Goal: Task Accomplishment & Management: Use online tool/utility

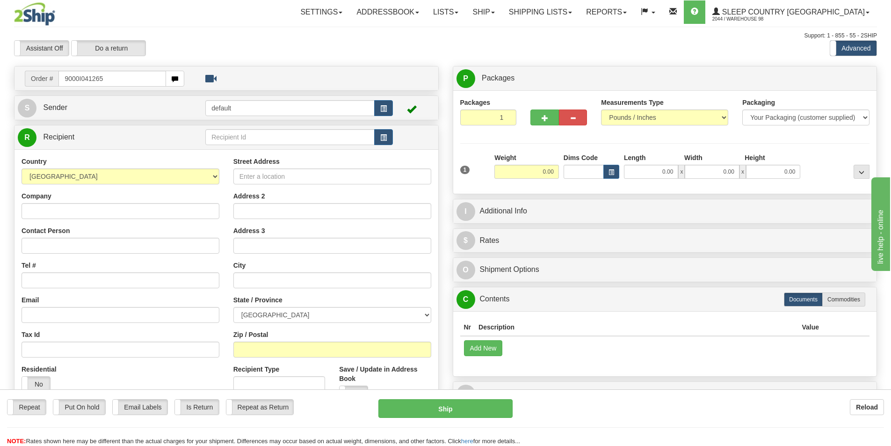
type input "9000I041265"
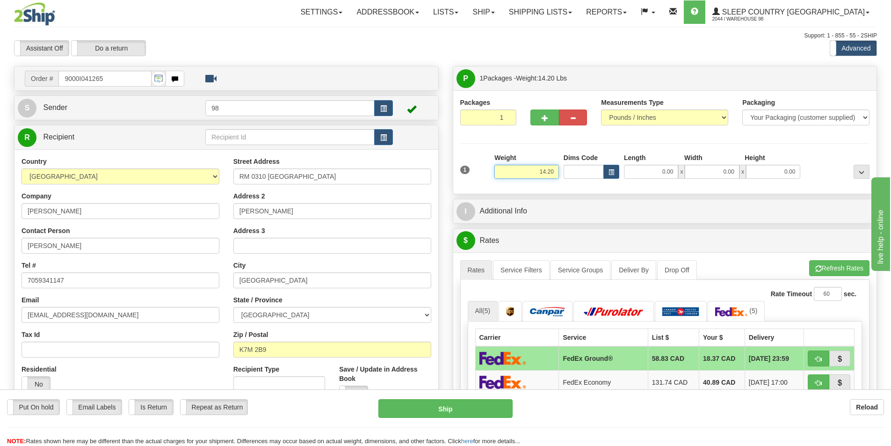
drag, startPoint x: 530, startPoint y: 170, endPoint x: 557, endPoint y: 169, distance: 27.1
click at [557, 169] on input "14.20" at bounding box center [527, 172] width 65 height 14
type input "12.00"
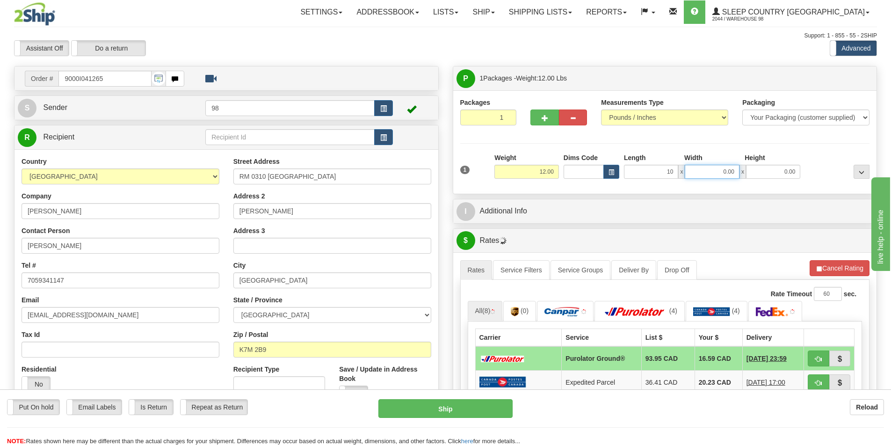
type input "10.00"
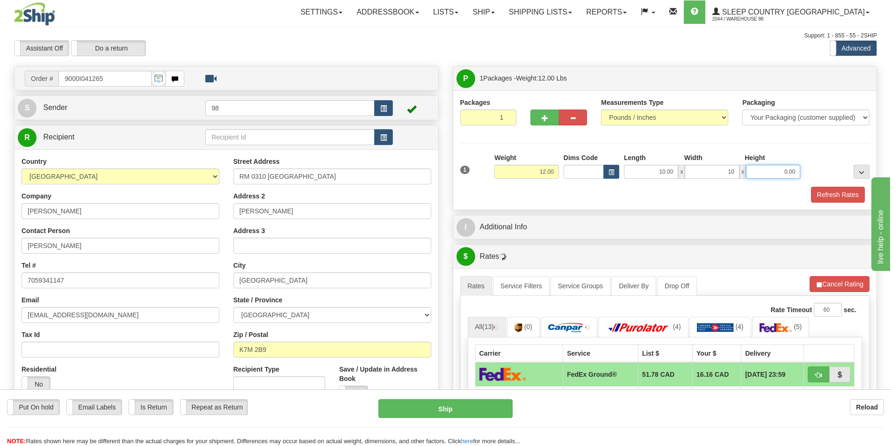
type input "10.00"
type input "20.00"
click at [829, 195] on button "Refresh Rates" at bounding box center [838, 195] width 54 height 16
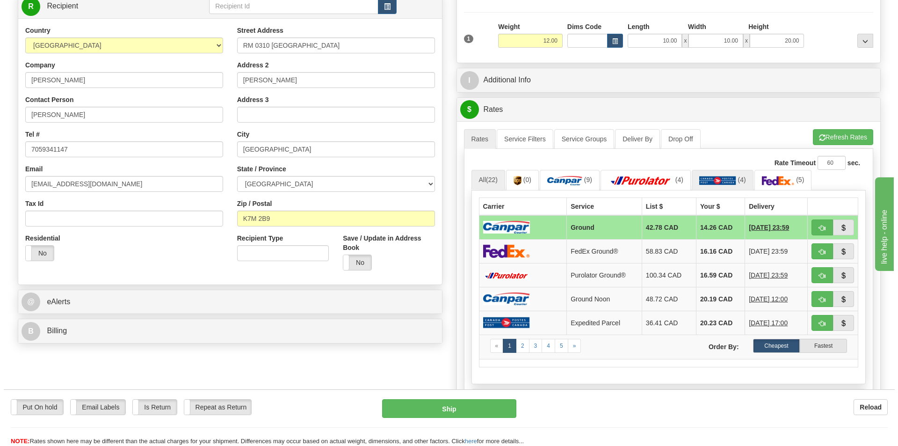
scroll to position [140, 0]
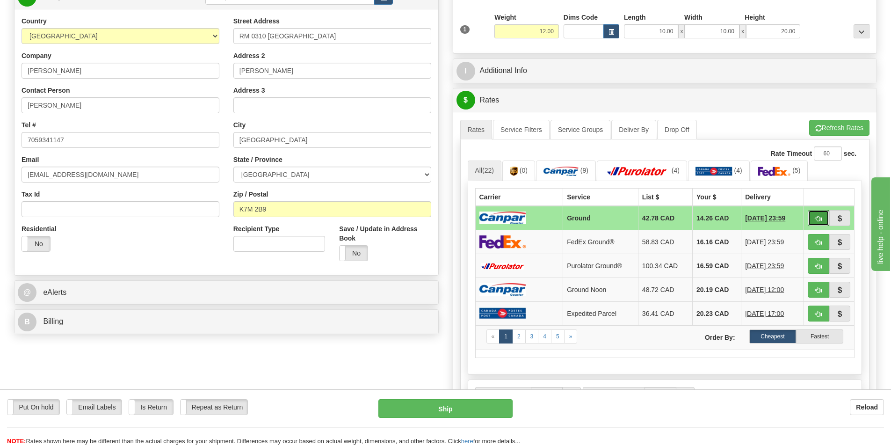
click at [812, 215] on button "button" at bounding box center [819, 218] width 22 height 16
type input "1"
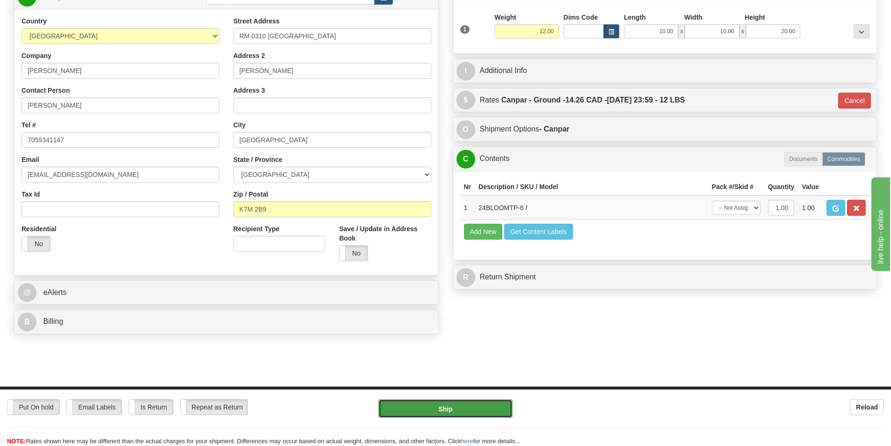
click at [485, 403] on button "Ship" at bounding box center [446, 408] width 134 height 19
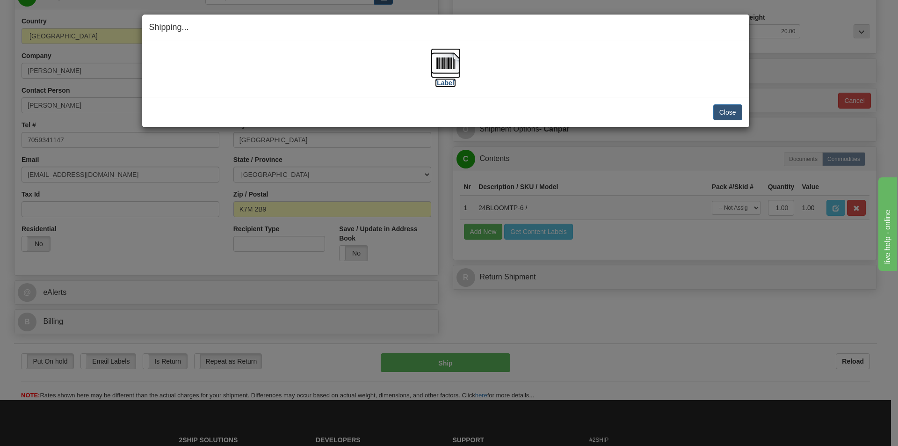
click at [445, 84] on label "[Label]" at bounding box center [446, 82] width 22 height 9
click at [722, 109] on button "Close" at bounding box center [728, 112] width 29 height 16
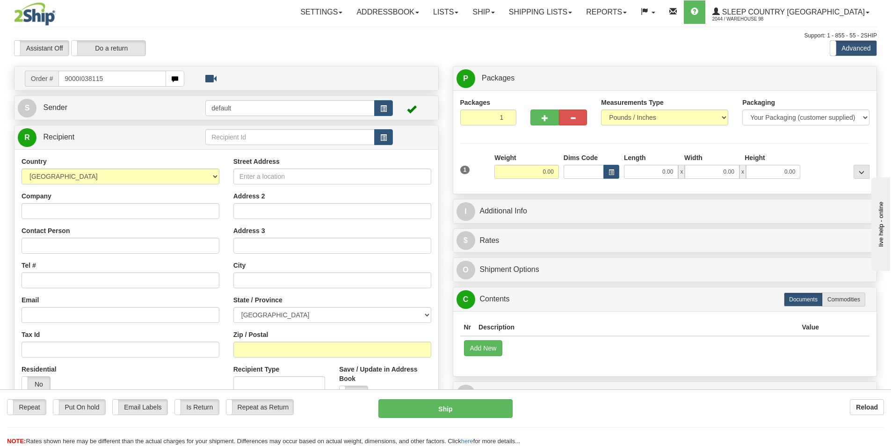
type input "9000I038115"
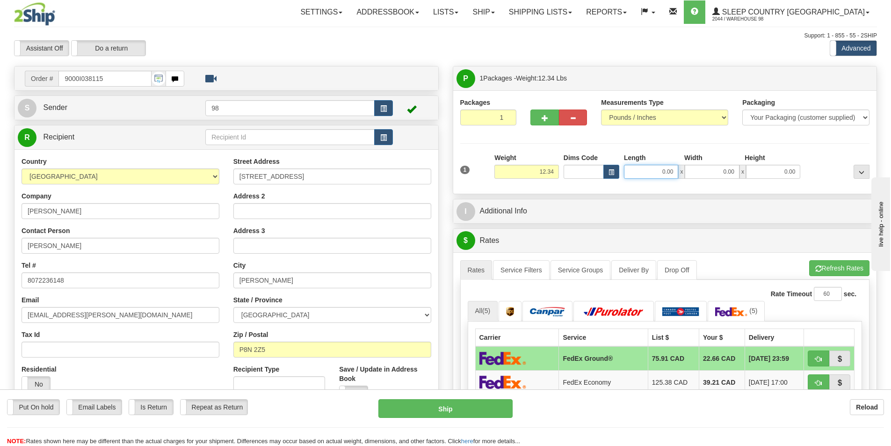
drag, startPoint x: 649, startPoint y: 168, endPoint x: 675, endPoint y: 171, distance: 26.0
click at [675, 171] on input "0.00" at bounding box center [651, 172] width 54 height 14
type input "15.00"
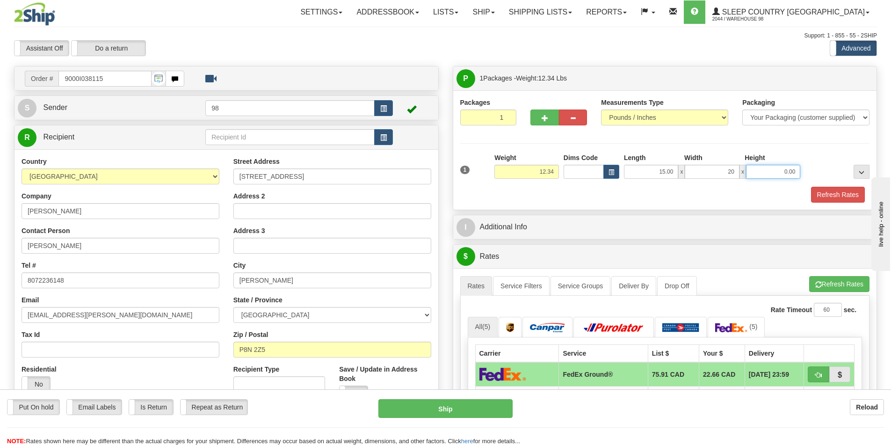
type input "20.00"
type input "10.00"
click at [834, 192] on button "Refresh Rates" at bounding box center [838, 195] width 54 height 16
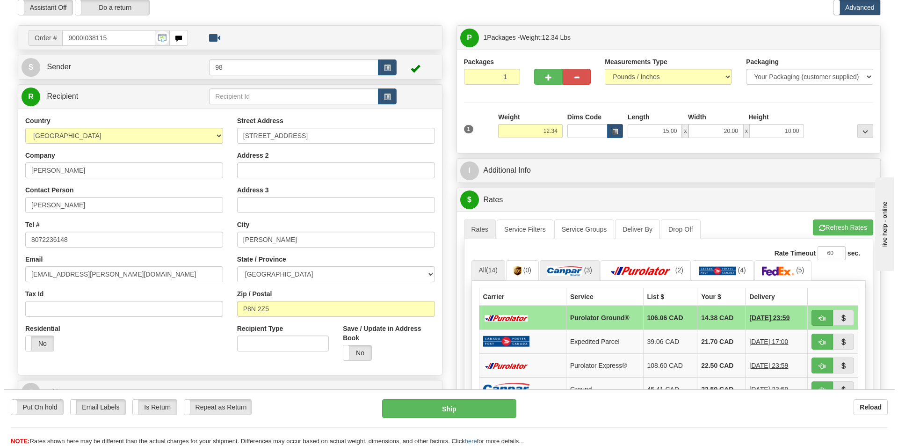
scroll to position [94, 0]
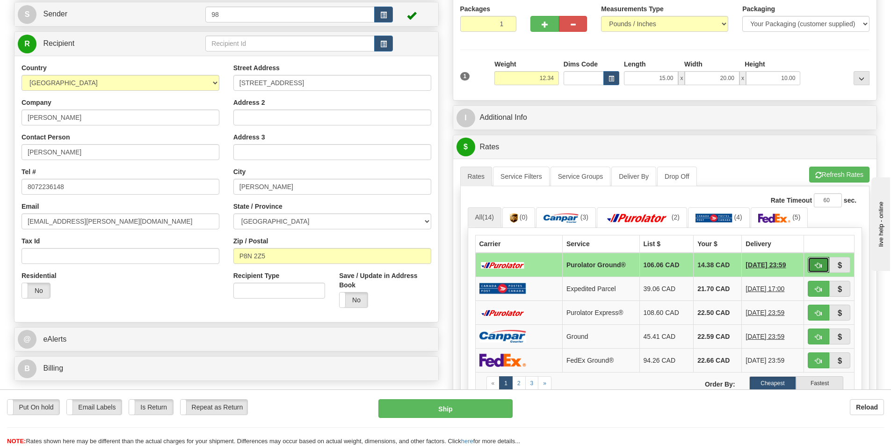
click at [812, 265] on button "button" at bounding box center [819, 265] width 22 height 16
type input "260"
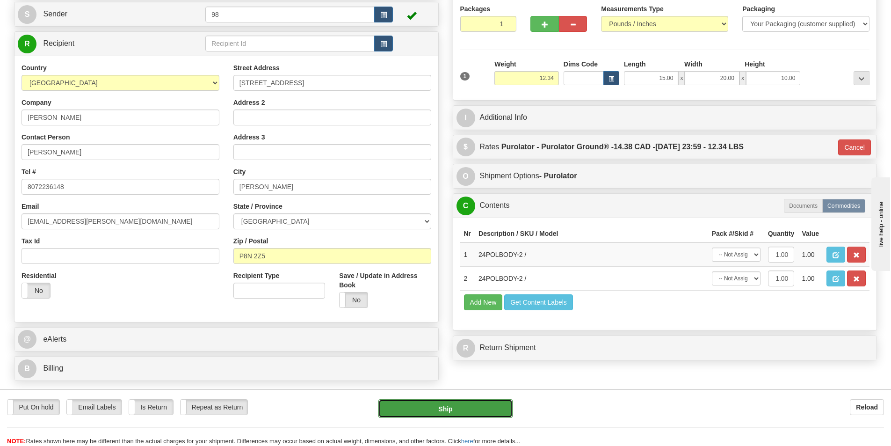
click at [492, 414] on button "Ship" at bounding box center [446, 408] width 134 height 19
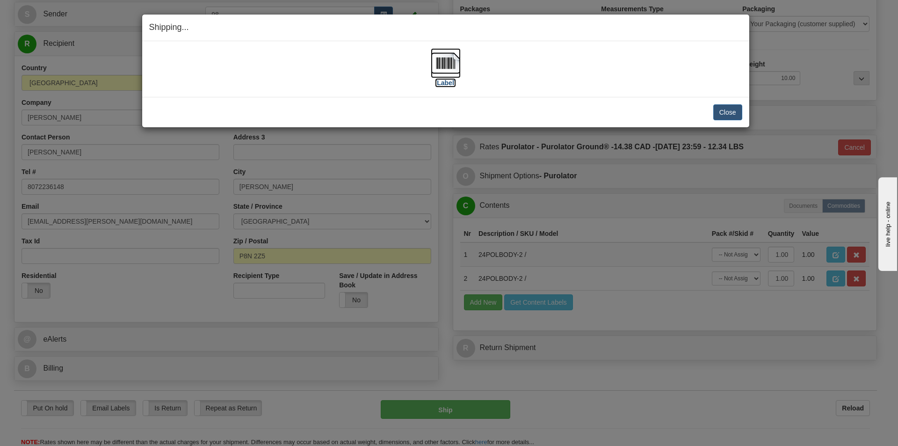
click at [446, 82] on label "[Label]" at bounding box center [446, 82] width 22 height 9
click at [721, 116] on button "Close" at bounding box center [728, 112] width 29 height 16
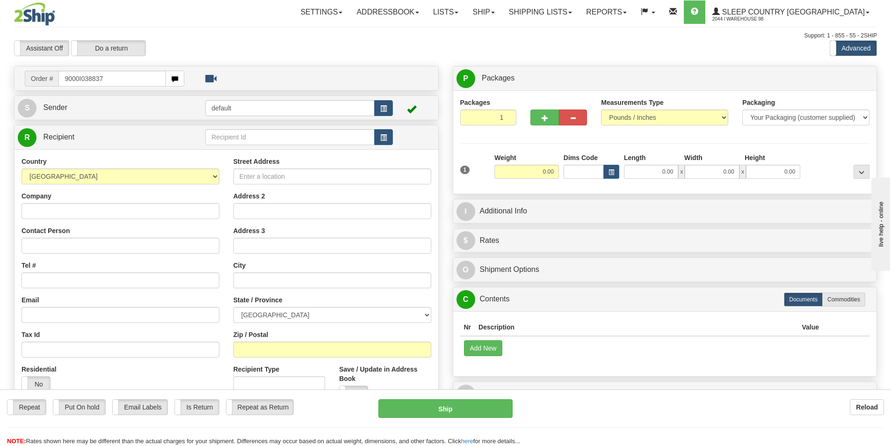
type input "9000I038837"
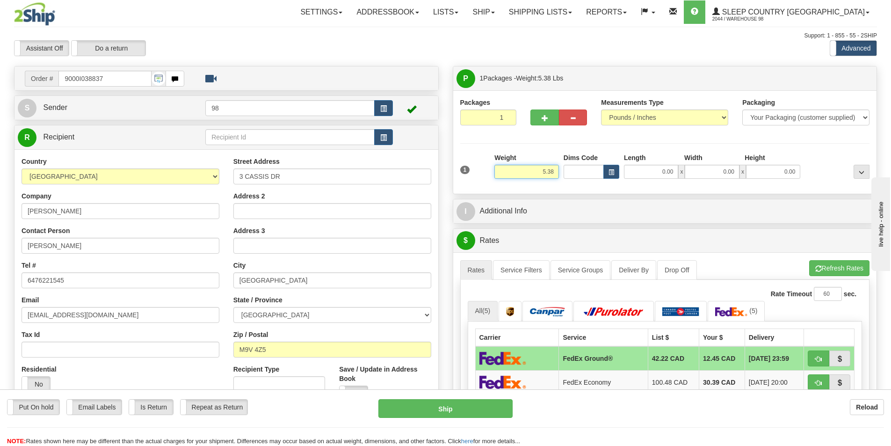
drag, startPoint x: 540, startPoint y: 170, endPoint x: 555, endPoint y: 169, distance: 15.9
click at [555, 169] on input "5.38" at bounding box center [527, 172] width 65 height 14
type input "6.50"
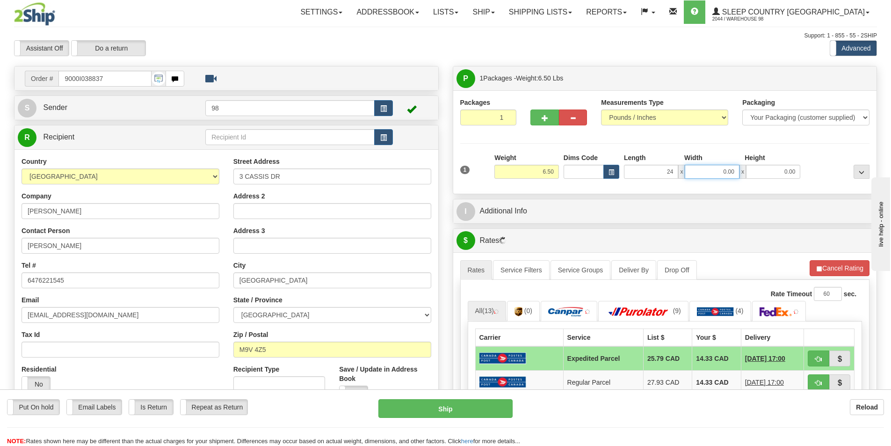
type input "24.00"
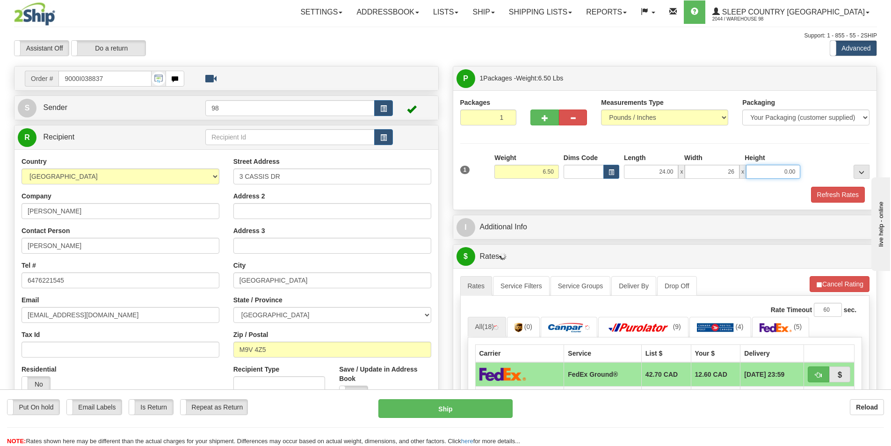
type input "26.00"
type input "10.00"
click at [841, 199] on button "Refresh Rates" at bounding box center [838, 195] width 54 height 16
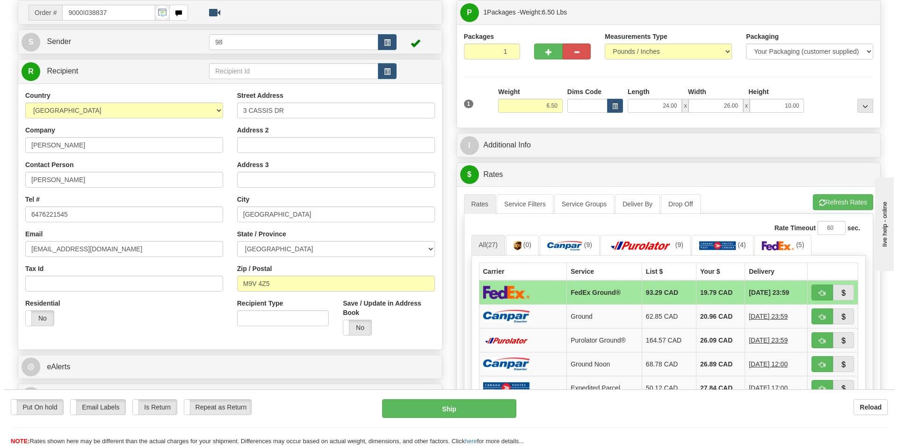
scroll to position [94, 0]
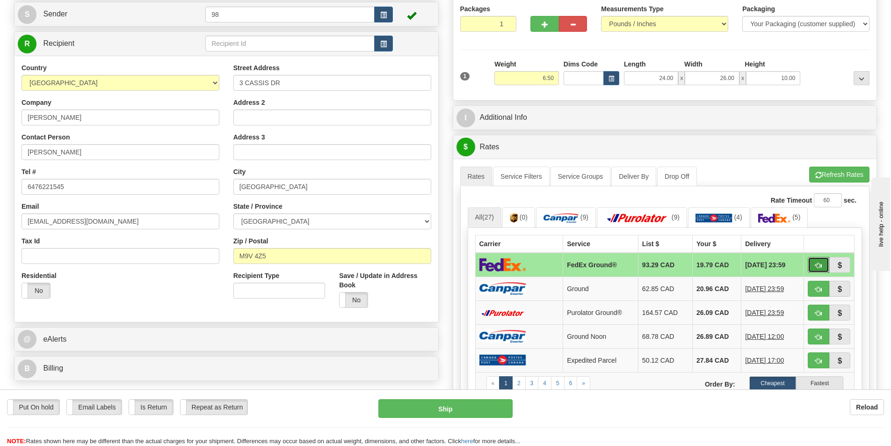
click at [816, 266] on span "button" at bounding box center [819, 266] width 7 height 6
type input "92"
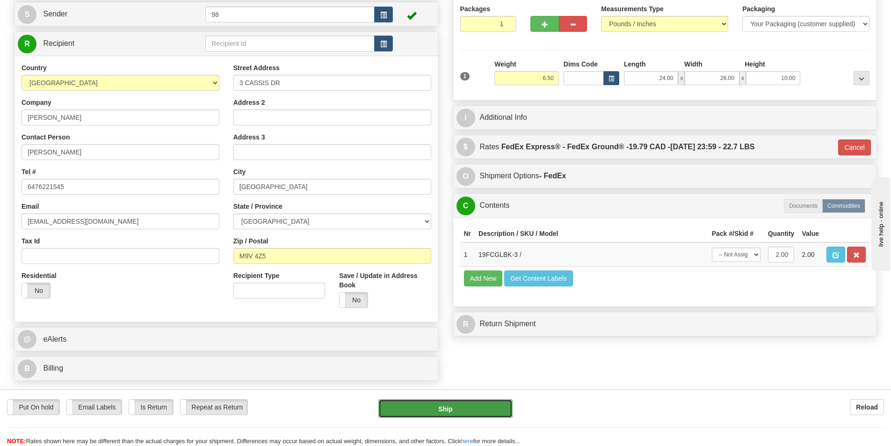
click at [474, 410] on button "Ship" at bounding box center [446, 408] width 134 height 19
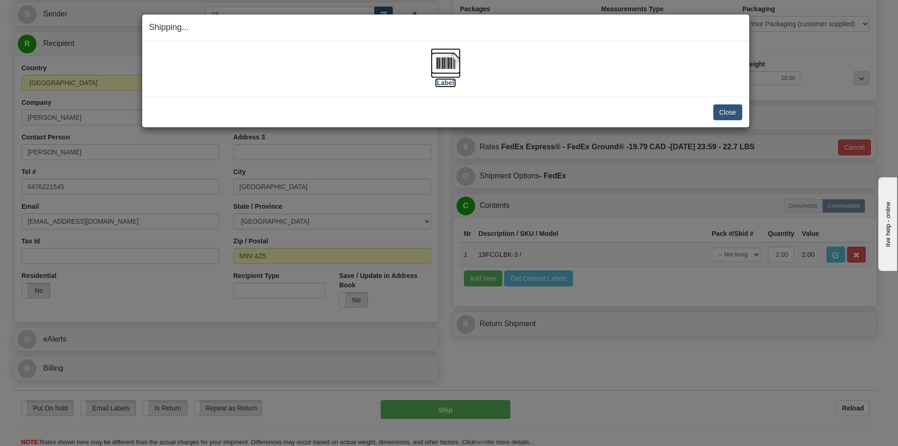
click at [437, 81] on label "[Label]" at bounding box center [446, 82] width 22 height 9
click at [737, 115] on button "Close" at bounding box center [728, 112] width 29 height 16
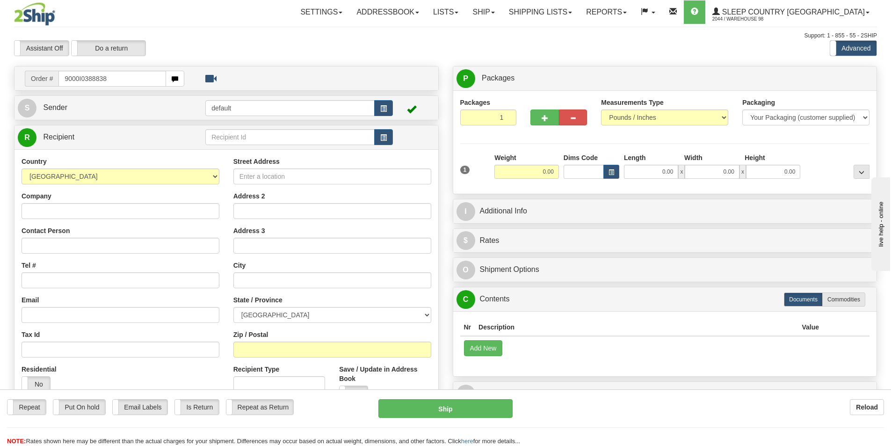
type input "9000I0388838"
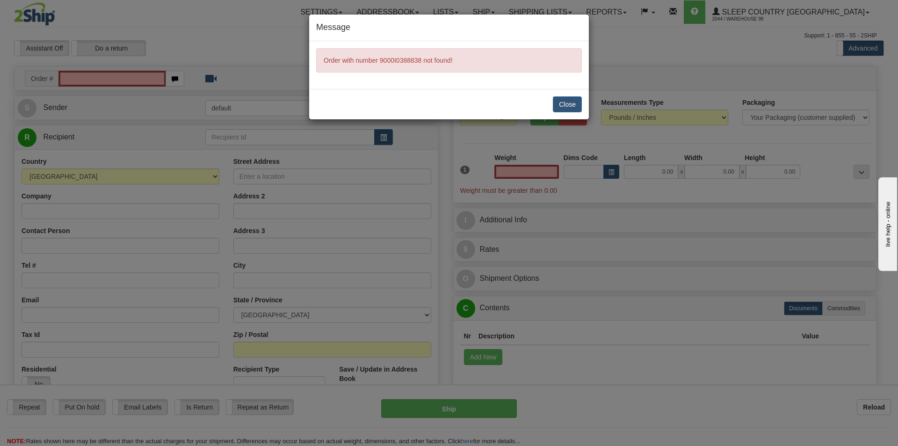
type input "0.00"
click at [559, 107] on button "Close" at bounding box center [567, 104] width 29 height 16
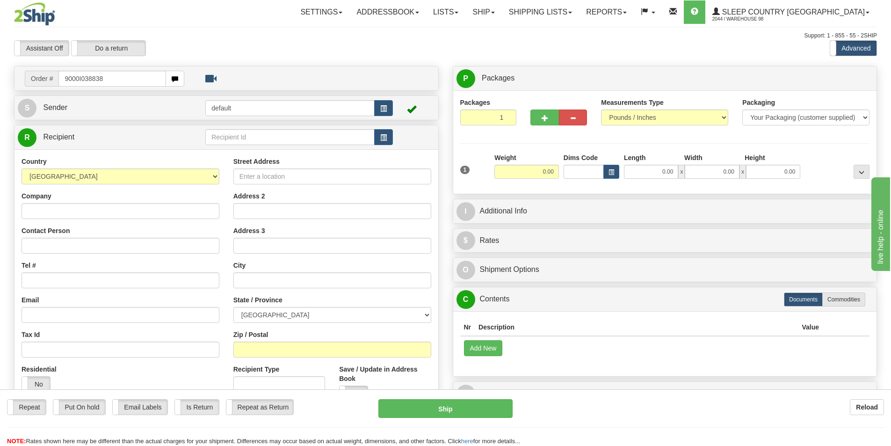
type input "9000I038838"
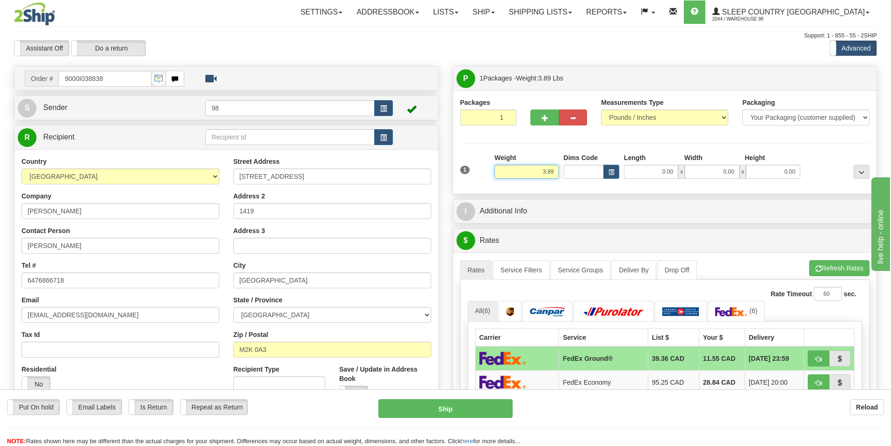
drag, startPoint x: 514, startPoint y: 172, endPoint x: 564, endPoint y: 173, distance: 50.5
click at [564, 173] on div "1 Weight 3.89 Dims Code 0.00" at bounding box center [665, 169] width 415 height 33
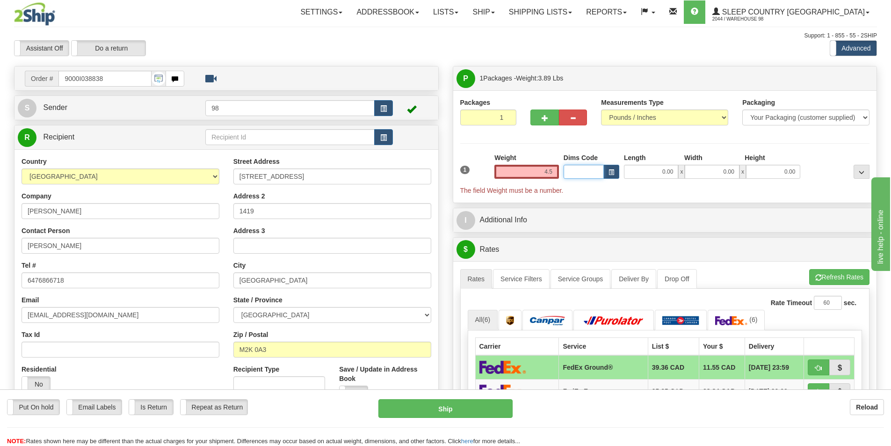
type input "4.50"
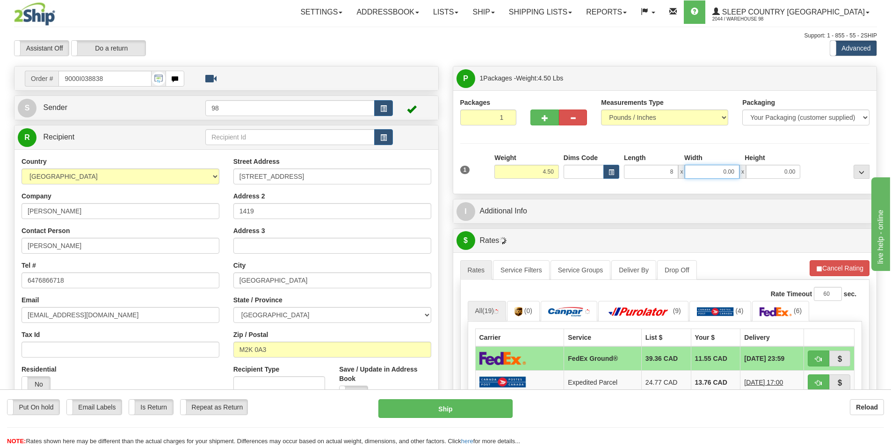
type input "8.00"
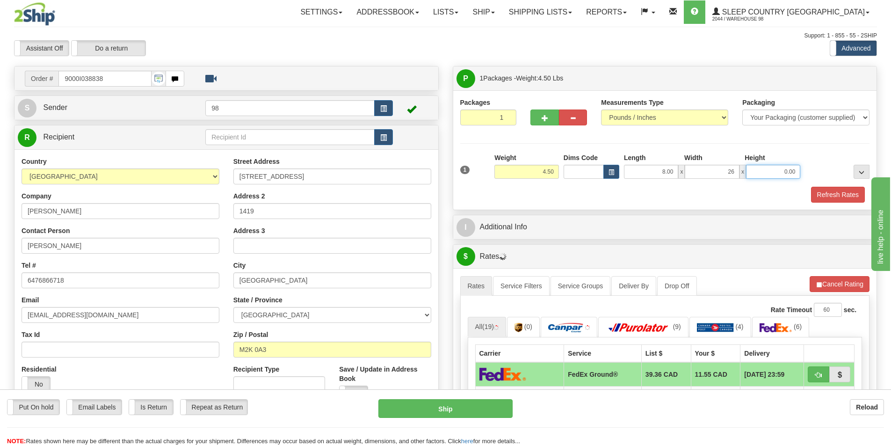
type input "26.00"
type input "17.00"
click at [829, 202] on button "Refresh Rates" at bounding box center [838, 195] width 54 height 16
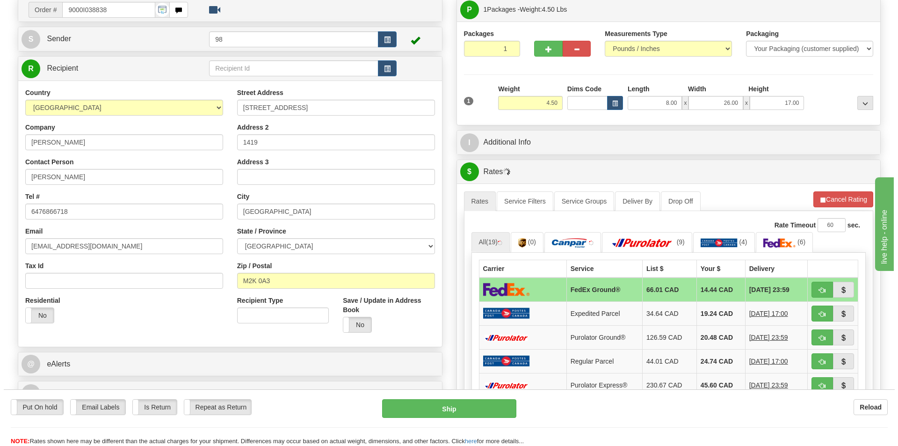
scroll to position [94, 0]
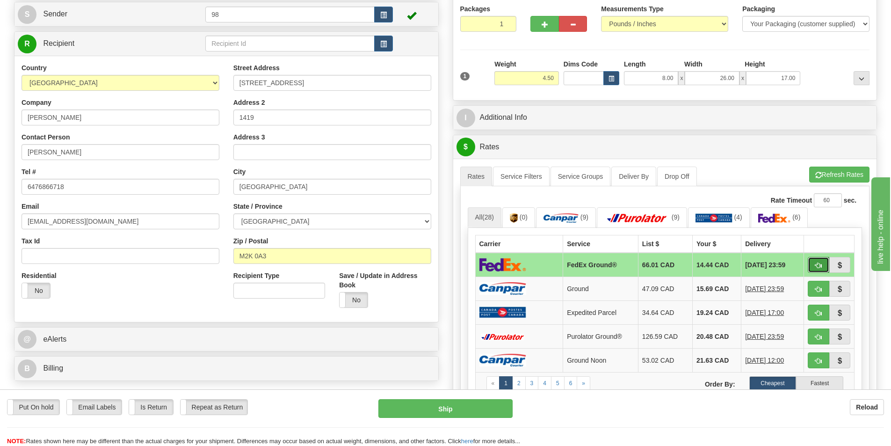
click at [823, 262] on button "button" at bounding box center [819, 265] width 22 height 16
type input "92"
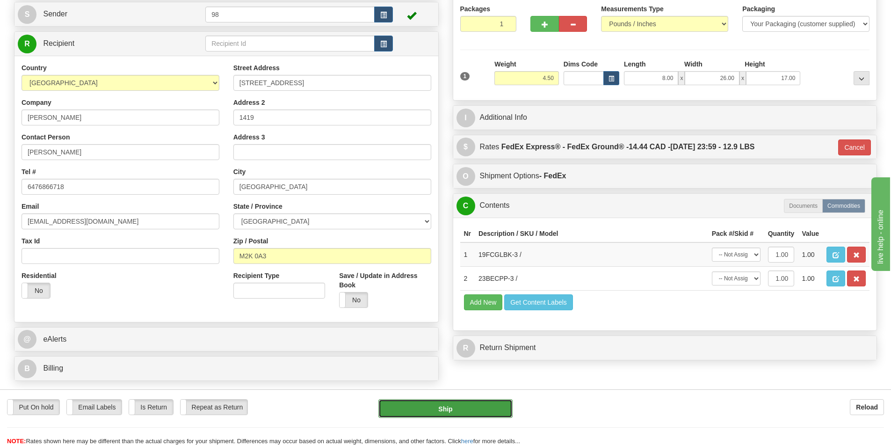
click at [477, 415] on button "Ship" at bounding box center [446, 408] width 134 height 19
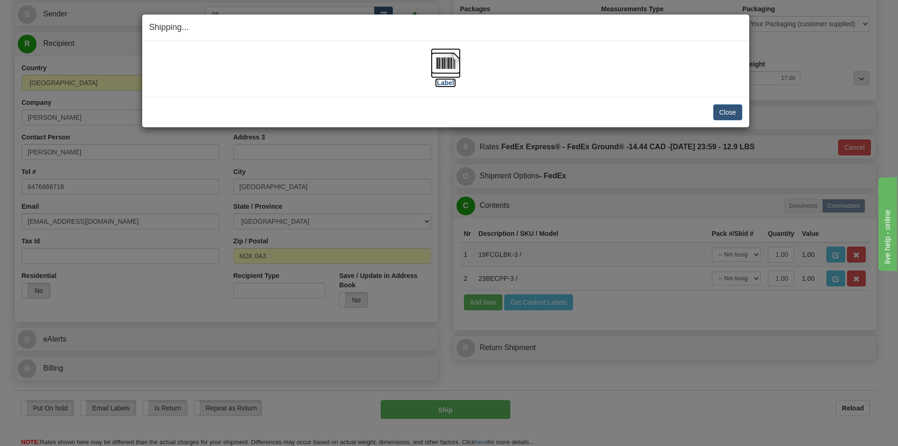
click at [450, 83] on label "[Label]" at bounding box center [446, 82] width 22 height 9
click at [724, 112] on button "Close" at bounding box center [728, 112] width 29 height 16
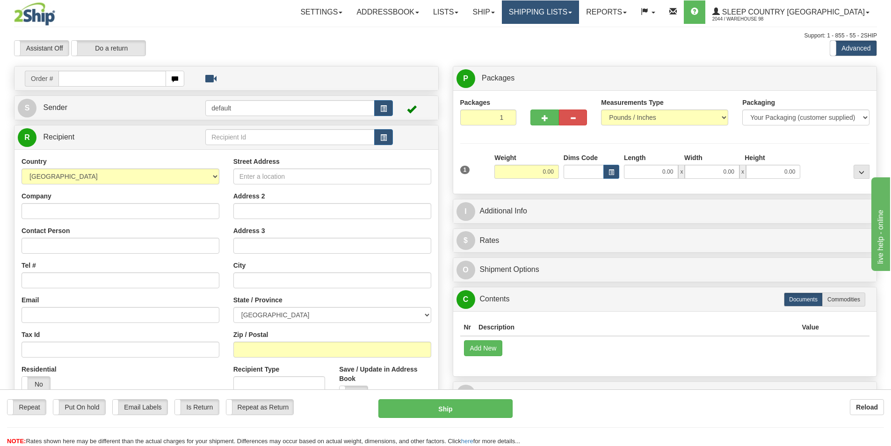
click at [554, 12] on link "Shipping lists" at bounding box center [540, 11] width 77 height 23
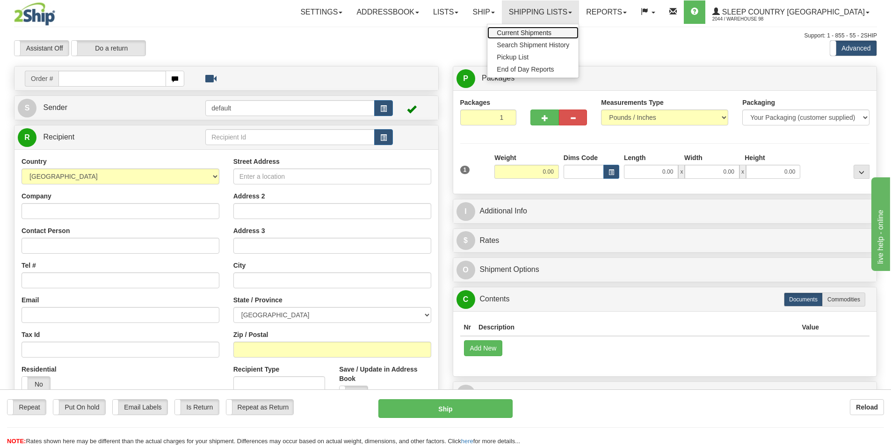
click at [552, 30] on span "Current Shipments" at bounding box center [524, 32] width 55 height 7
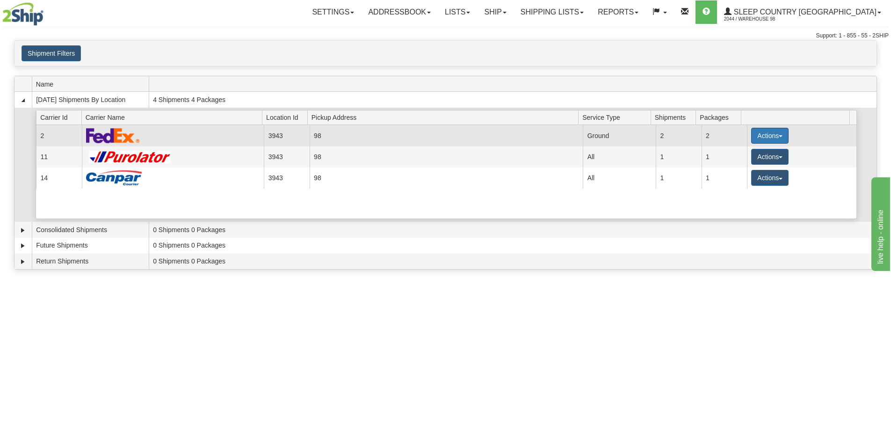
click at [763, 138] on button "Actions" at bounding box center [770, 136] width 37 height 16
click at [748, 165] on link "Close" at bounding box center [751, 166] width 75 height 12
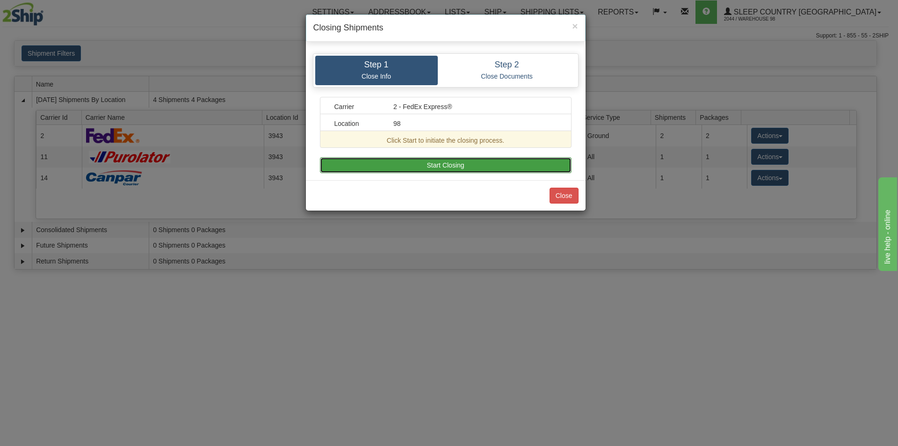
drag, startPoint x: 477, startPoint y: 160, endPoint x: 489, endPoint y: 166, distance: 13.0
click at [477, 161] on button "Start Closing" at bounding box center [446, 165] width 252 height 16
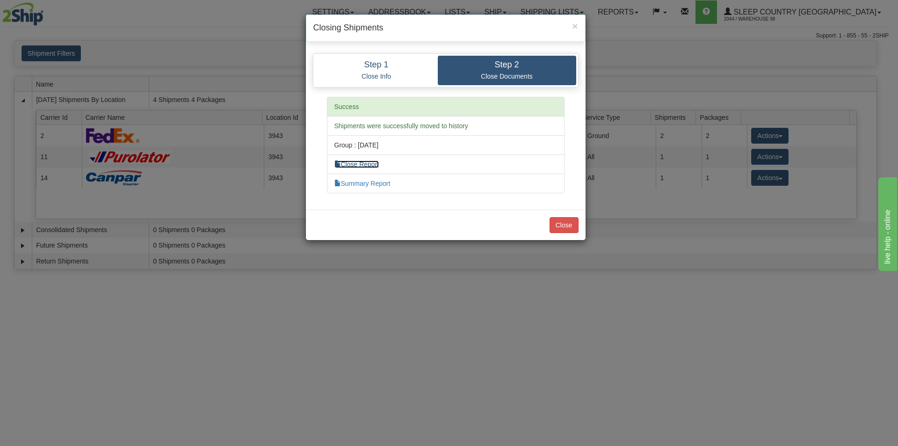
click at [375, 165] on link "Close Report" at bounding box center [357, 164] width 45 height 7
click at [570, 224] on button "Close" at bounding box center [564, 225] width 29 height 16
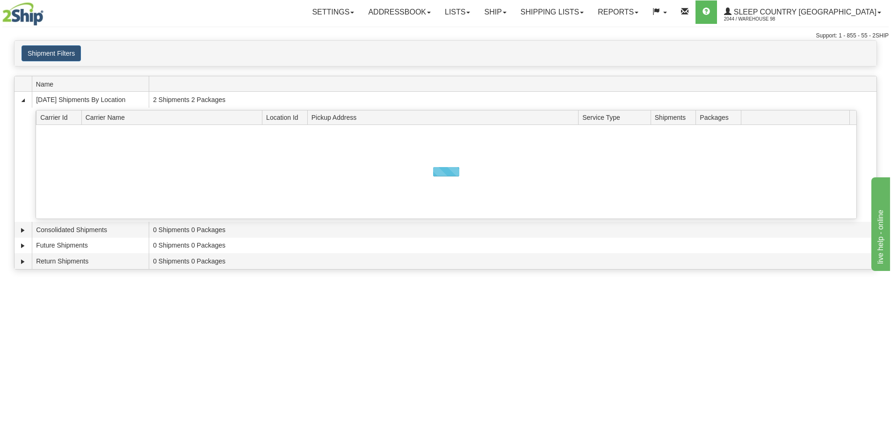
click at [752, 139] on div at bounding box center [446, 172] width 821 height 94
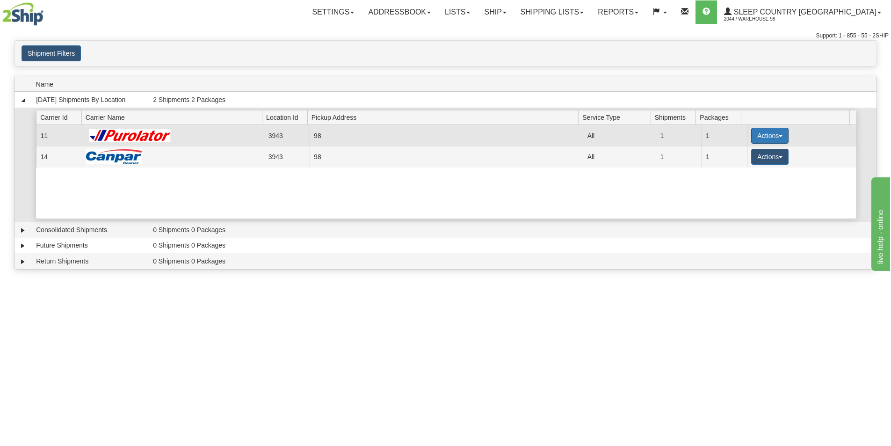
click at [753, 138] on button "Actions" at bounding box center [770, 136] width 37 height 16
click at [739, 179] on span "Pickup" at bounding box center [735, 177] width 25 height 7
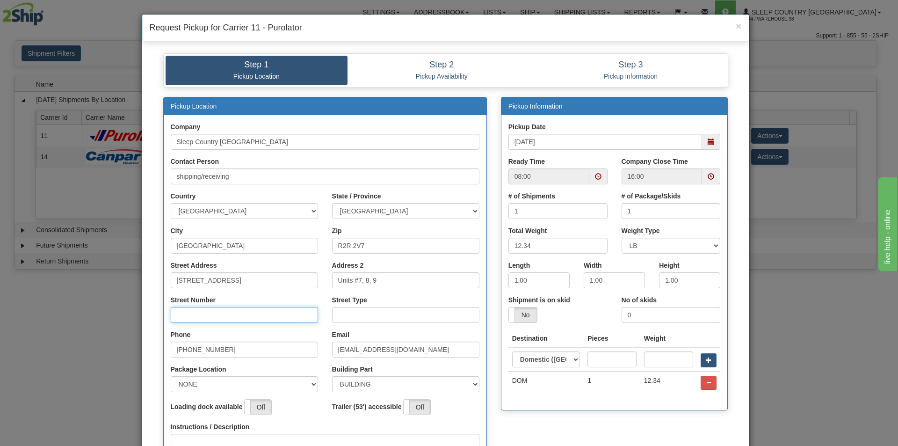
drag, startPoint x: 247, startPoint y: 316, endPoint x: 242, endPoint y: 322, distance: 7.3
click at [246, 318] on input "Street Number" at bounding box center [244, 315] width 147 height 16
drag, startPoint x: 360, startPoint y: 312, endPoint x: 361, endPoint y: 318, distance: 6.2
click at [360, 312] on input "Street Type" at bounding box center [405, 315] width 147 height 16
type input "Drive"
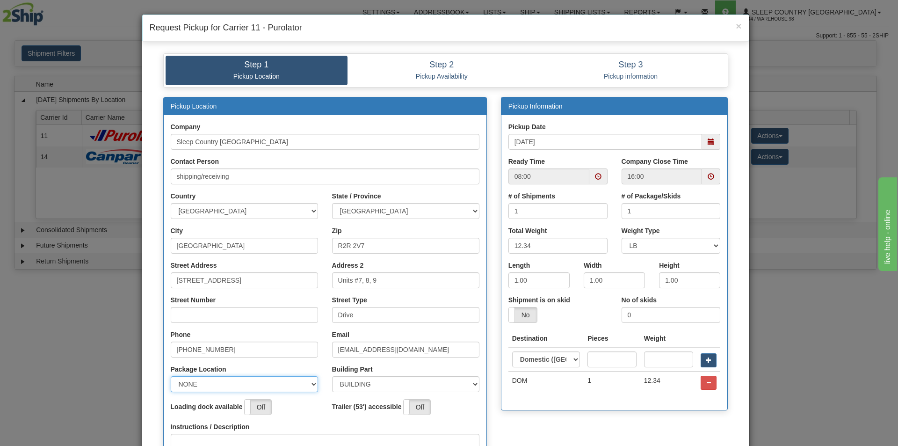
drag, startPoint x: 309, startPoint y: 387, endPoint x: 299, endPoint y: 387, distance: 10.3
click at [309, 387] on select "NONE FRONT REAR SIDE" at bounding box center [244, 384] width 147 height 16
select select "1"
click at [171, 376] on select "NONE FRONT REAR SIDE" at bounding box center [244, 384] width 147 height 16
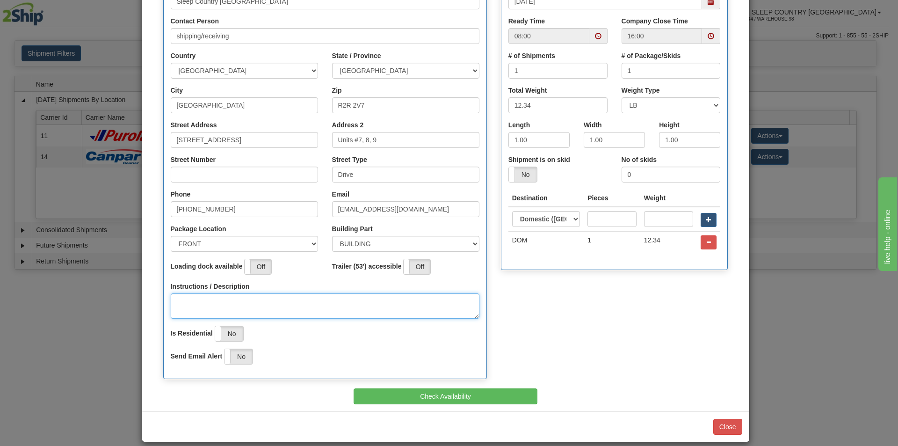
click at [253, 302] on textarea "Instructions / Description" at bounding box center [325, 305] width 309 height 25
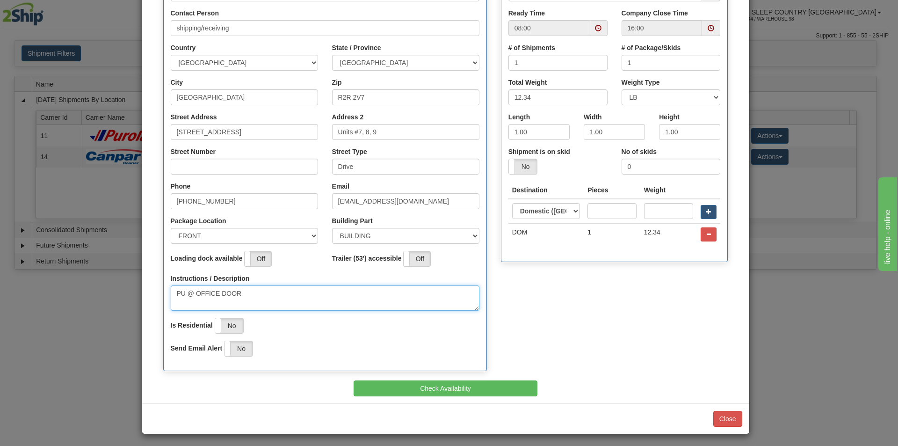
scroll to position [151, 0]
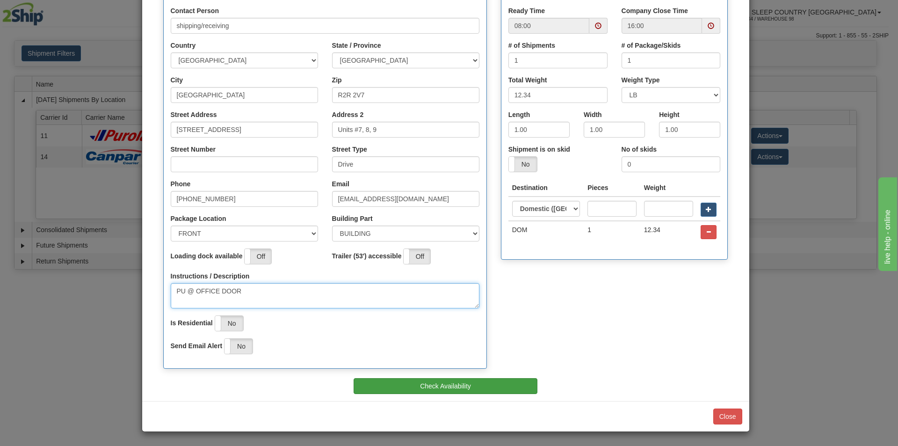
type textarea "PU @ OFFICE DOOR"
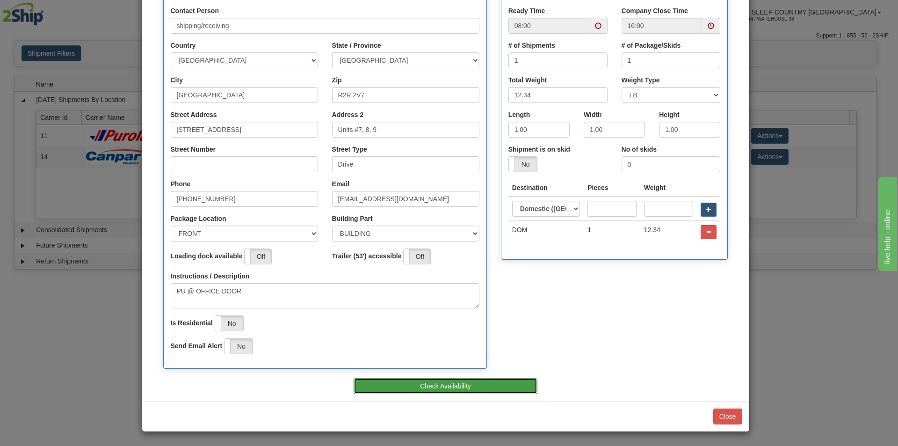
click at [492, 389] on button "Check Availability" at bounding box center [446, 386] width 184 height 16
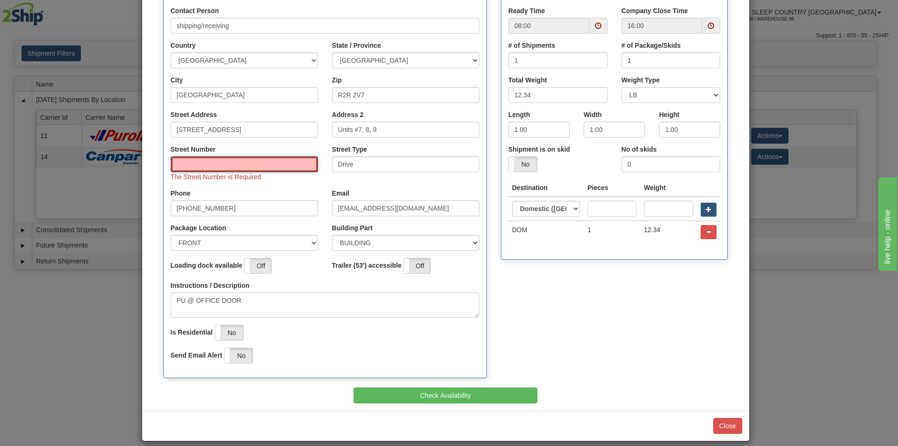
click at [251, 169] on input "Street Number" at bounding box center [244, 164] width 147 height 16
type input "111"
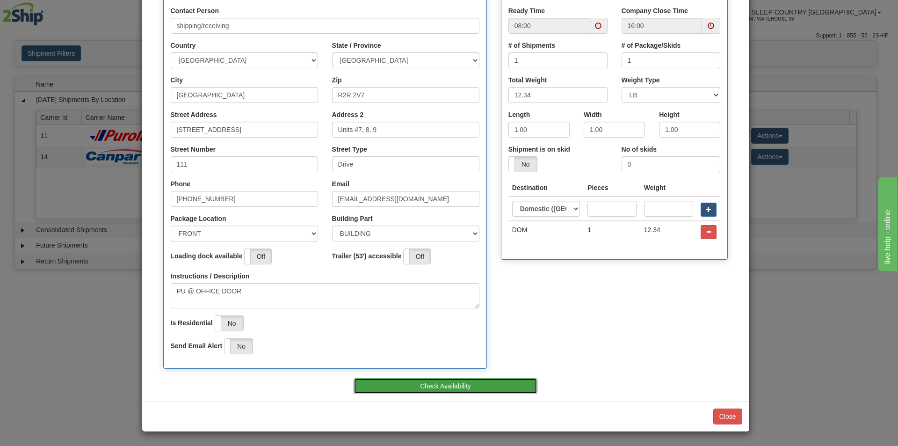
click at [386, 384] on button "Check Availability" at bounding box center [446, 386] width 184 height 16
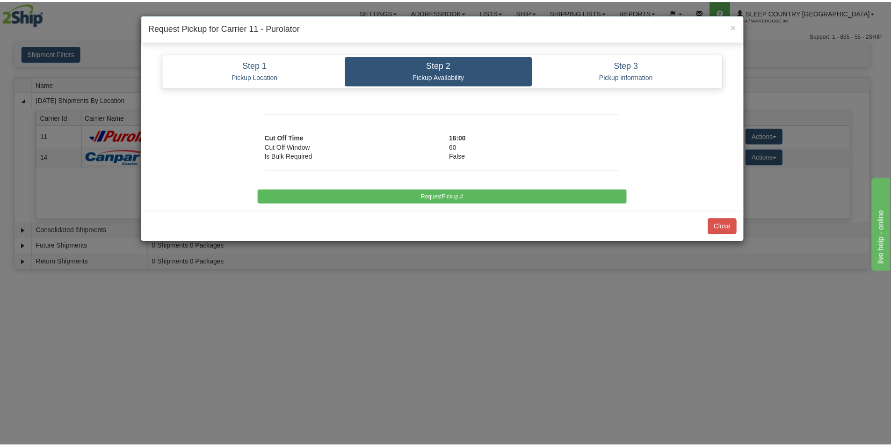
scroll to position [0, 0]
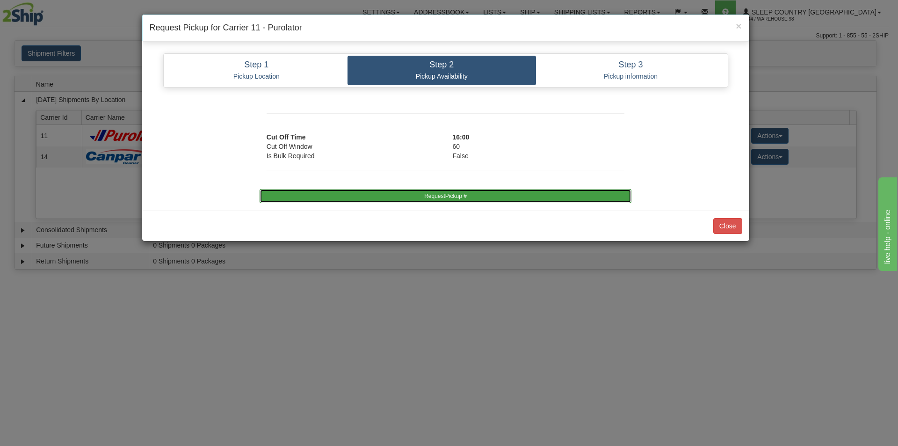
click at [437, 202] on button "RequestPickup #" at bounding box center [446, 196] width 372 height 14
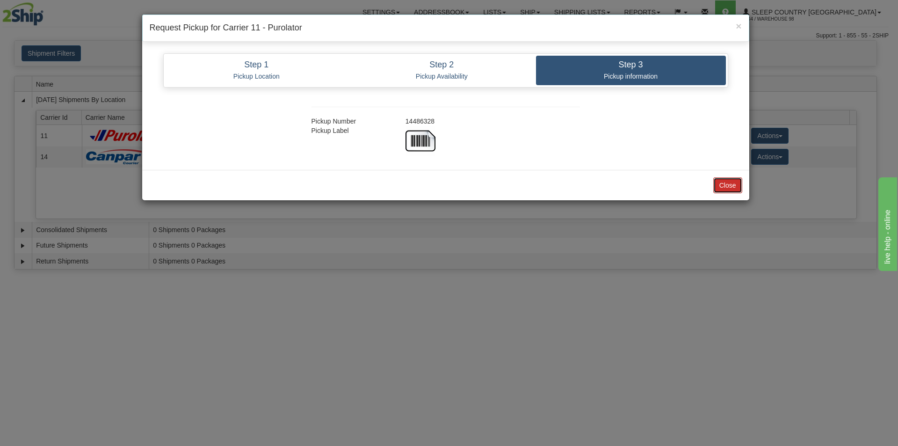
click at [725, 190] on button "Close" at bounding box center [728, 185] width 29 height 16
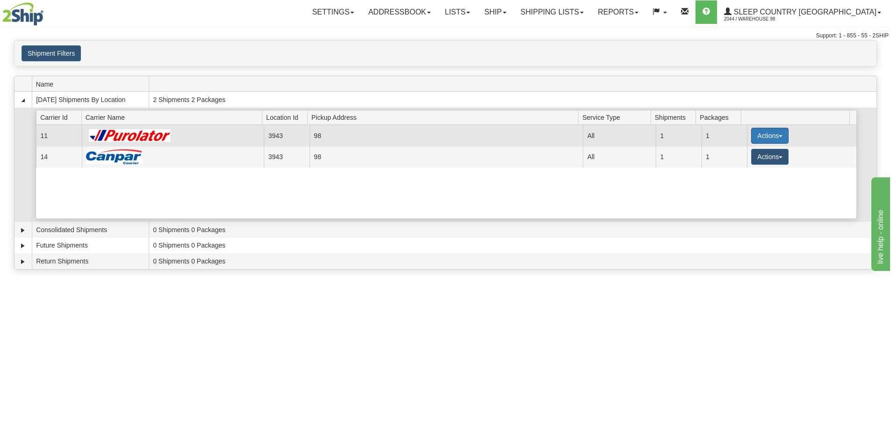
click at [752, 141] on button "Actions" at bounding box center [770, 136] width 37 height 16
click at [748, 161] on link "Close" at bounding box center [751, 166] width 75 height 12
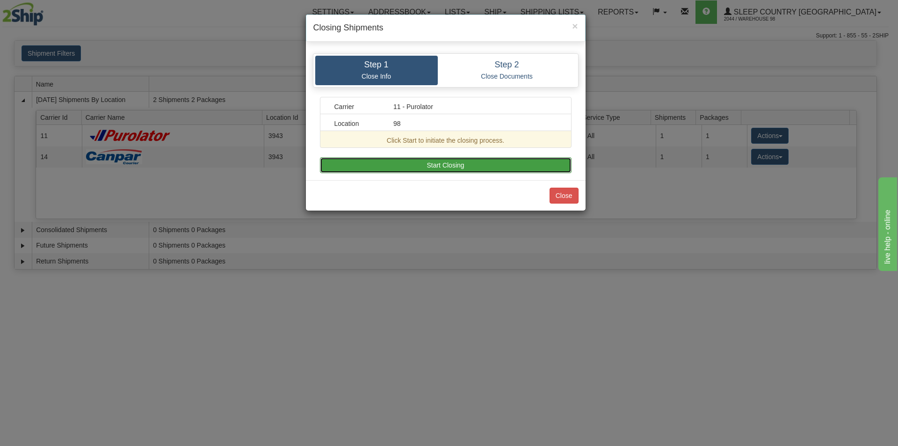
click at [475, 163] on button "Start Closing" at bounding box center [446, 165] width 252 height 16
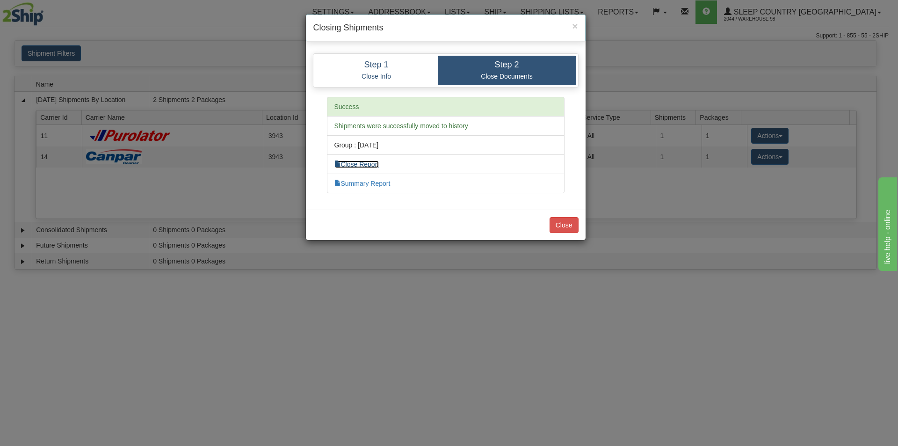
click at [370, 164] on link "Close Report" at bounding box center [357, 164] width 45 height 7
click at [551, 217] on button "Close" at bounding box center [564, 225] width 29 height 16
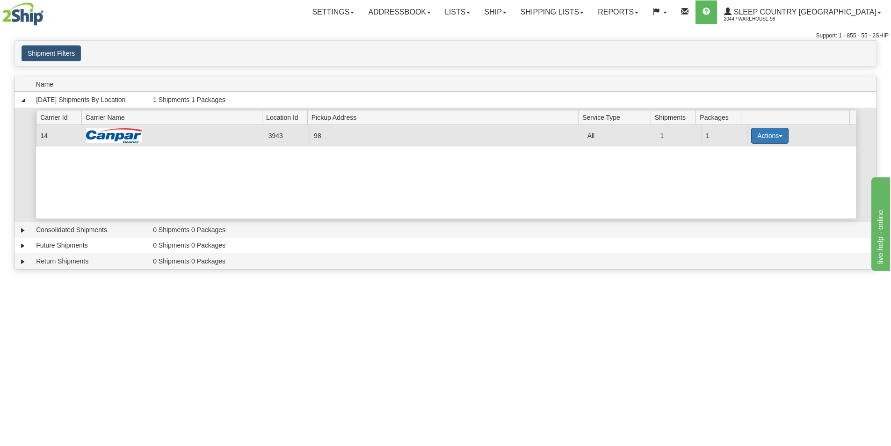
click at [752, 138] on button "Actions" at bounding box center [770, 136] width 37 height 16
click at [752, 163] on link "Close" at bounding box center [751, 166] width 75 height 12
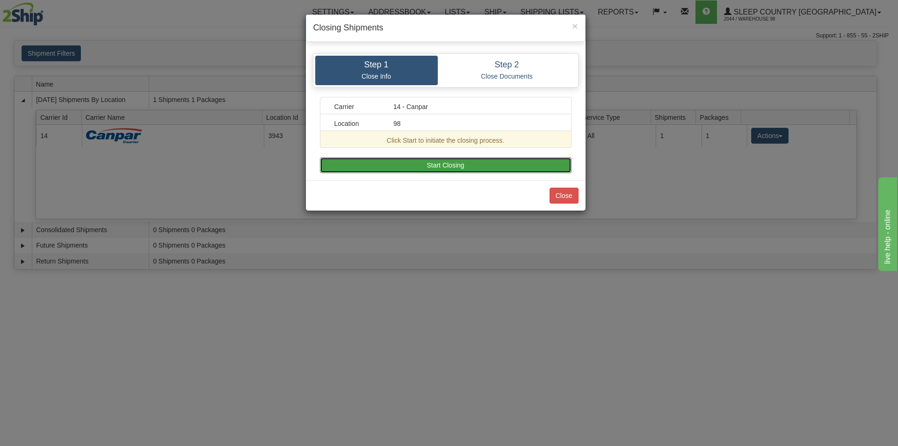
click at [517, 162] on button "Start Closing" at bounding box center [446, 165] width 252 height 16
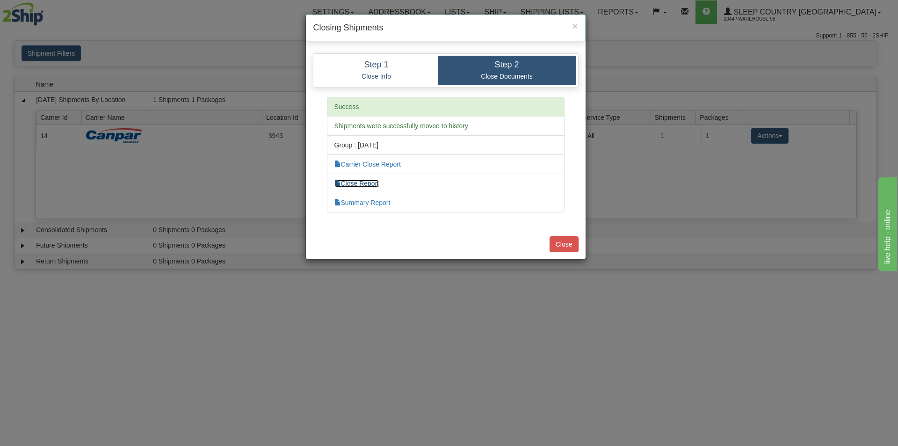
click at [370, 182] on link "Close Report" at bounding box center [357, 183] width 45 height 7
click at [566, 246] on button "Close" at bounding box center [564, 244] width 29 height 16
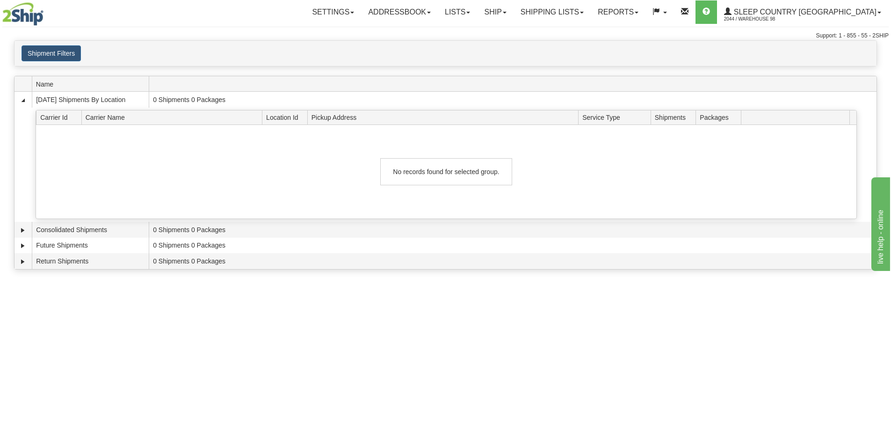
drag, startPoint x: 220, startPoint y: 359, endPoint x: 193, endPoint y: 415, distance: 62.2
click at [219, 365] on div "Toggle navigation Settings Shipping Preferences Fields Preferences New Recipien…" at bounding box center [445, 223] width 891 height 446
